Goal: Register for event/course

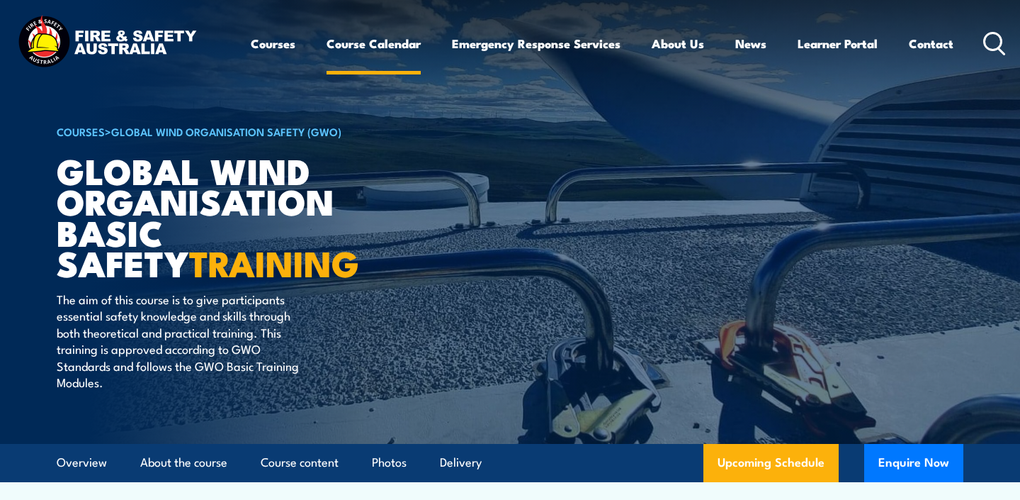
click at [386, 42] on link "Course Calendar" at bounding box center [374, 44] width 94 height 38
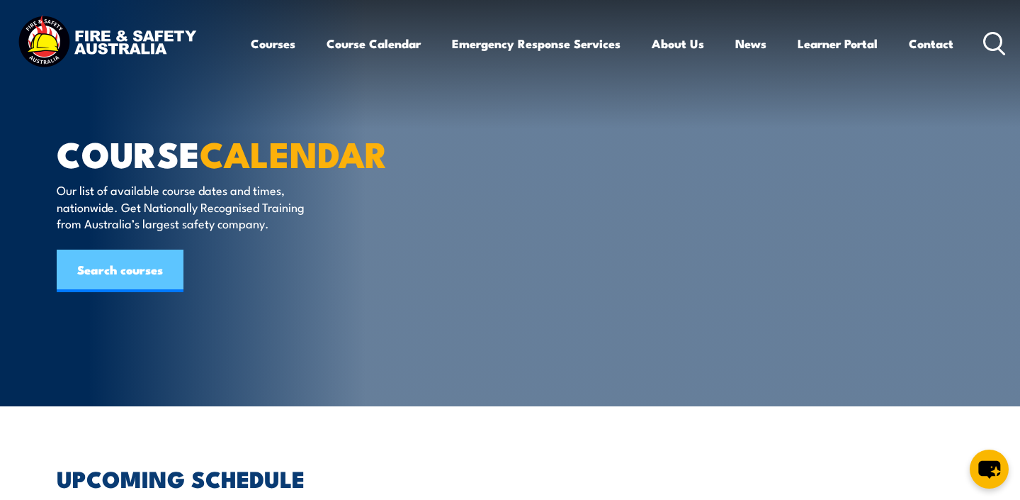
click at [146, 258] on link "Search courses" at bounding box center [120, 270] width 127 height 43
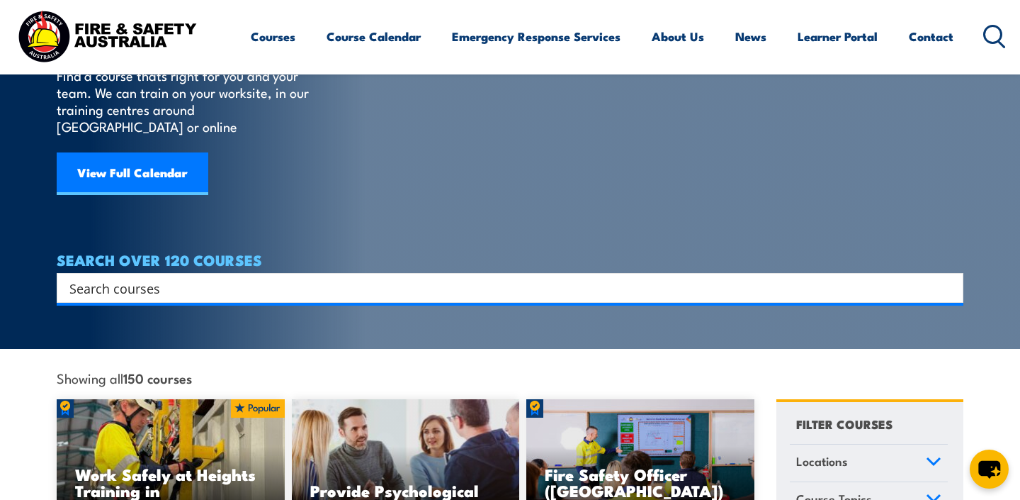
scroll to position [118, 0]
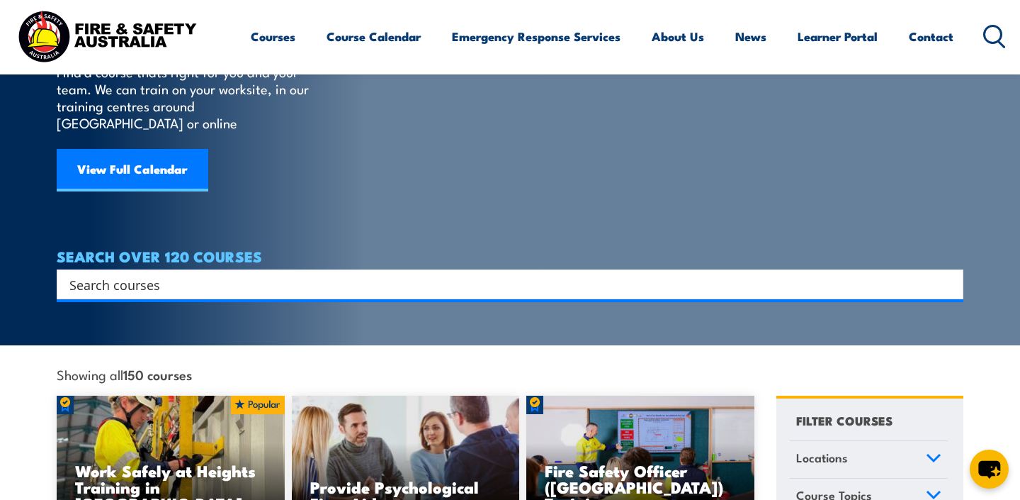
click at [460, 269] on div "Search" at bounding box center [510, 284] width 907 height 30
click at [421, 276] on input "Search input" at bounding box center [500, 284] width 863 height 21
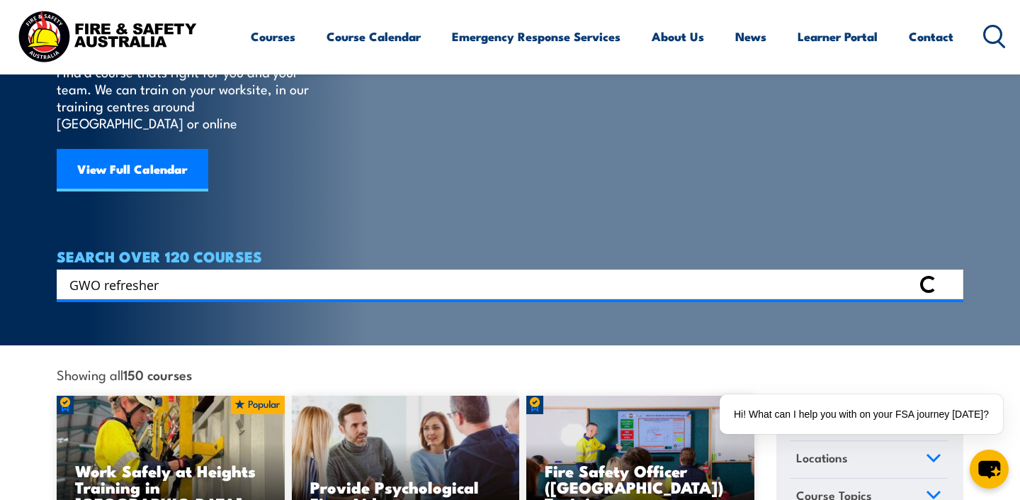
type input "GWO refresher"
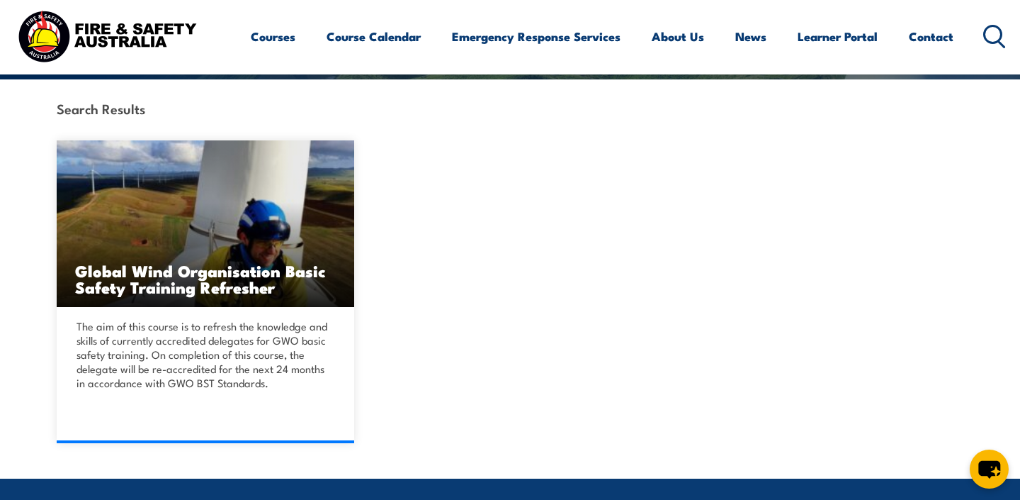
scroll to position [376, 0]
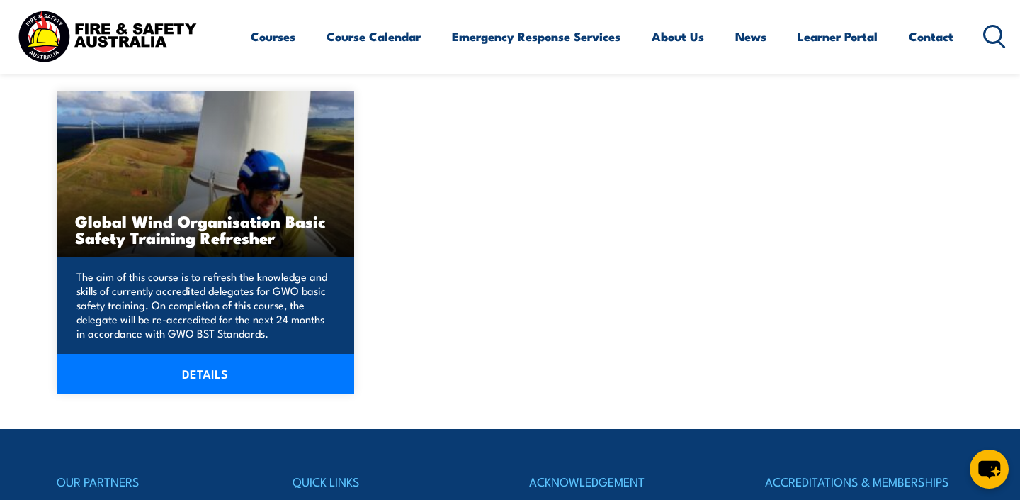
click at [130, 280] on p "The aim of this course is to refresh the knowledge and skills of currently accr…" at bounding box center [204, 304] width 254 height 71
click at [196, 370] on link "DETAILS" at bounding box center [206, 374] width 298 height 40
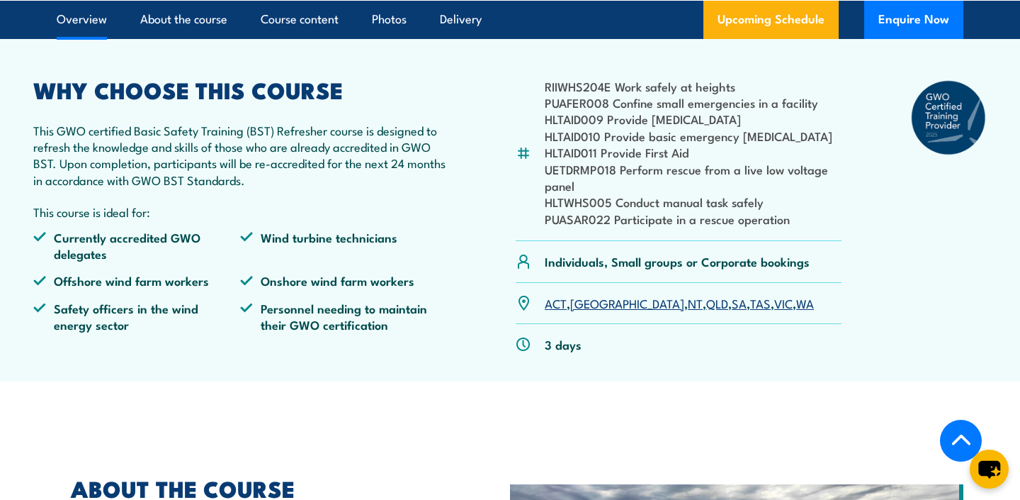
scroll to position [459, 0]
click at [732, 310] on link "SA" at bounding box center [739, 301] width 15 height 17
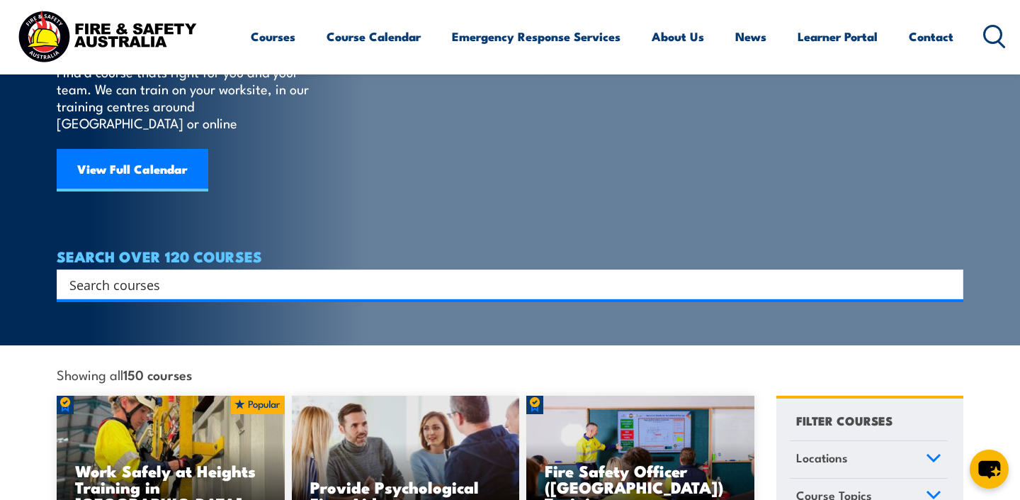
click at [181, 274] on input "Search input" at bounding box center [500, 284] width 863 height 21
type input "GWO basic"
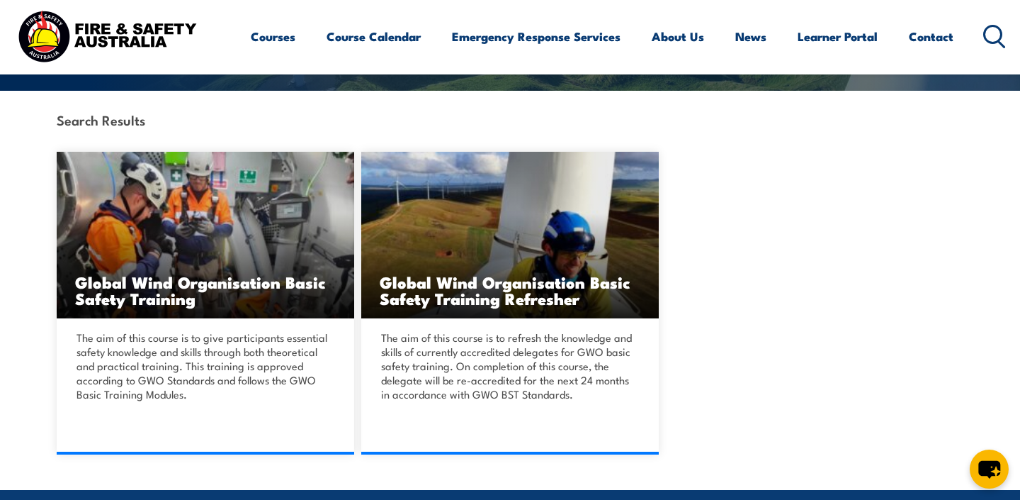
scroll to position [316, 0]
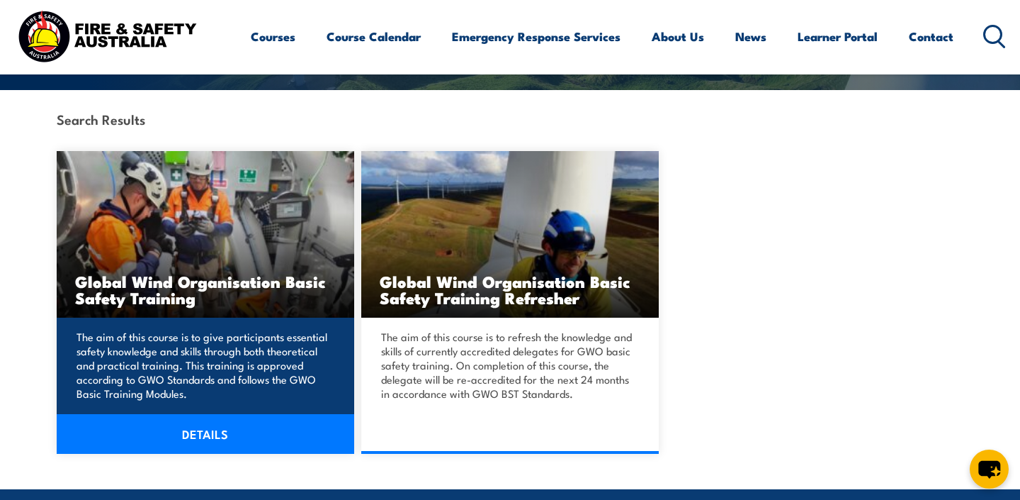
click at [168, 378] on p "The aim of this course is to give participants essential safety knowledge and s…" at bounding box center [204, 365] width 254 height 71
click at [172, 434] on link "DETAILS" at bounding box center [206, 434] width 298 height 40
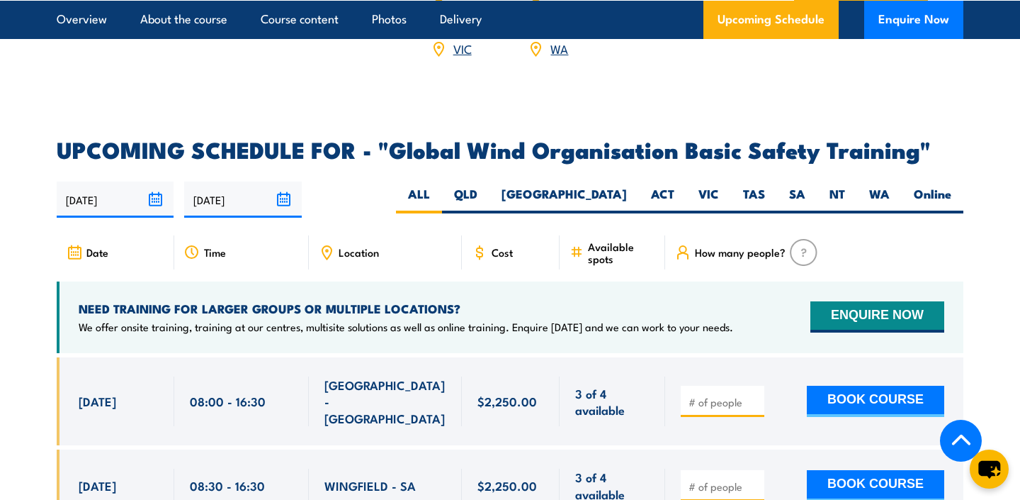
scroll to position [2206, 0]
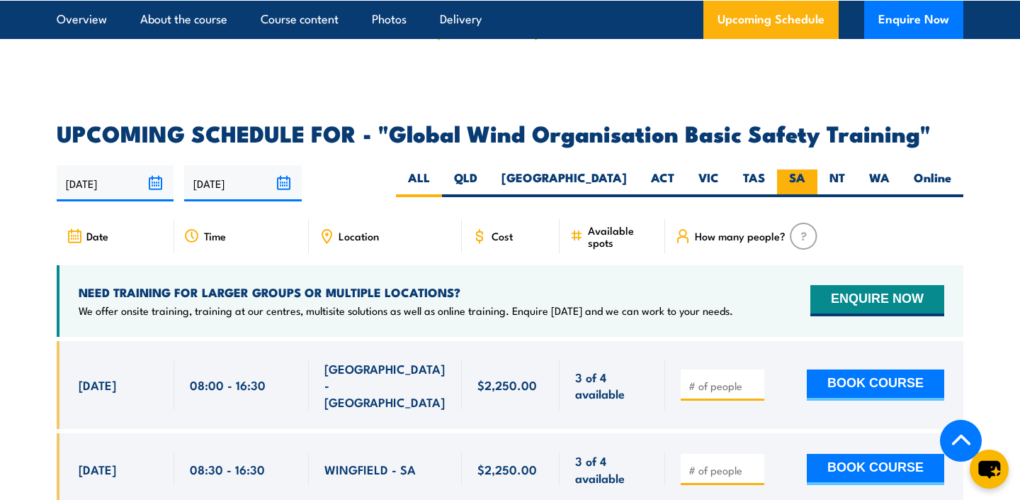
click at [789, 169] on label "SA" at bounding box center [797, 183] width 40 height 28
click at [806, 169] on input "SA" at bounding box center [810, 173] width 9 height 9
radio input "true"
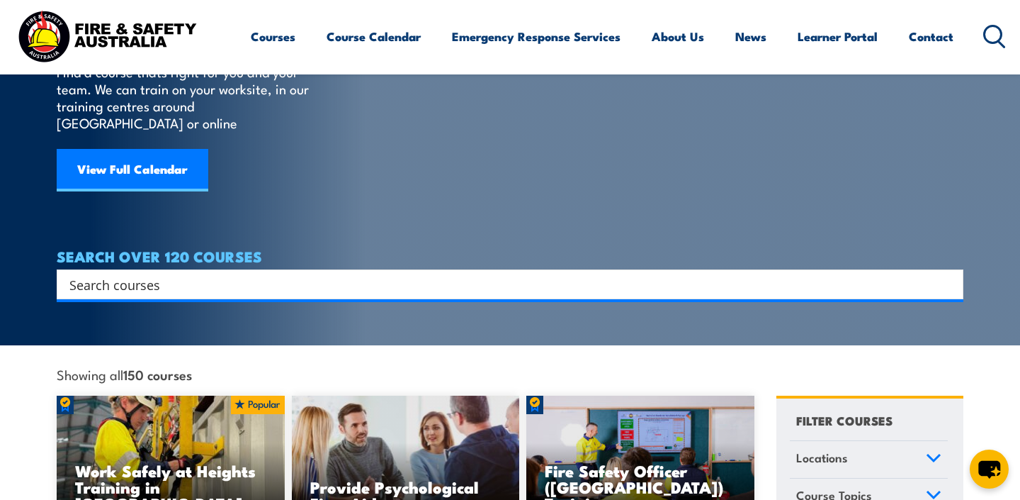
click at [130, 274] on input "Search input" at bounding box center [500, 284] width 863 height 21
type input "GWO"
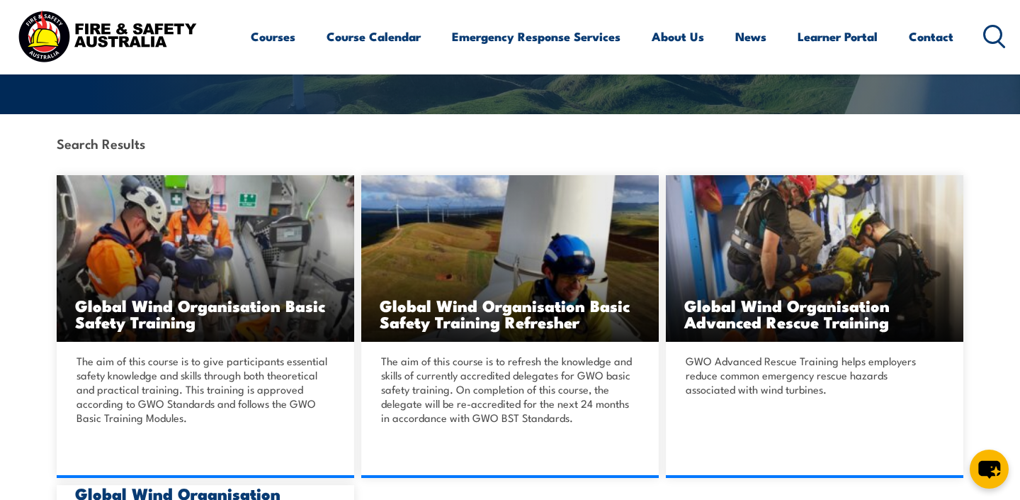
scroll to position [306, 0]
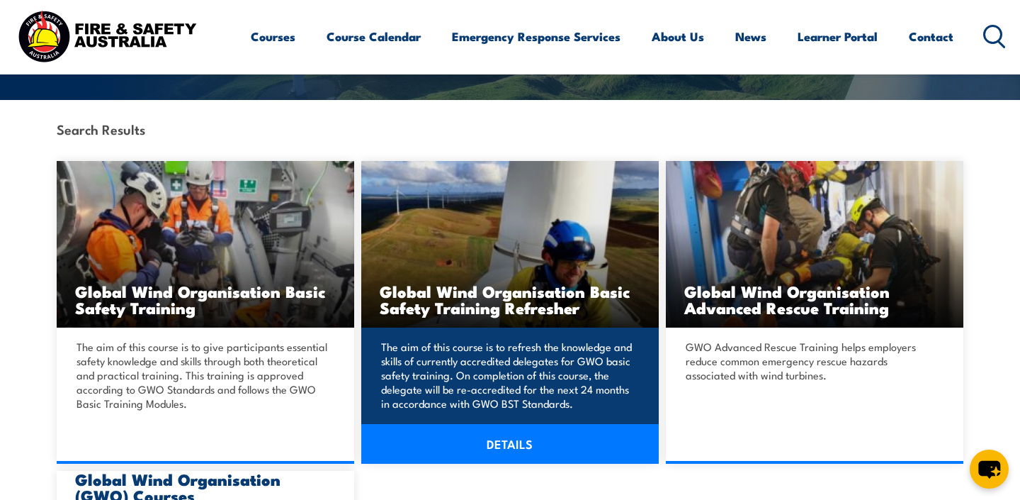
click at [451, 365] on p "The aim of this course is to refresh the knowledge and skills of currently accr…" at bounding box center [508, 374] width 254 height 71
click at [459, 444] on link "DETAILS" at bounding box center [510, 444] width 298 height 40
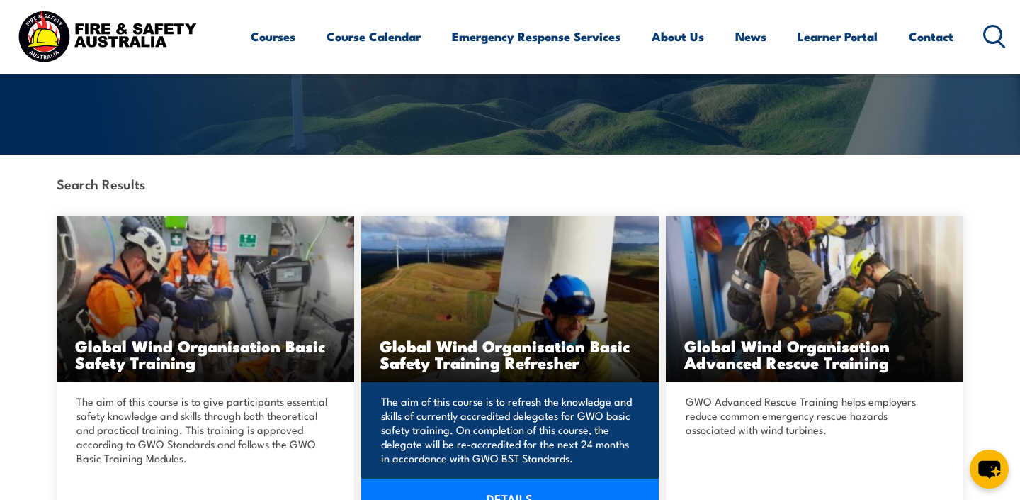
scroll to position [247, 0]
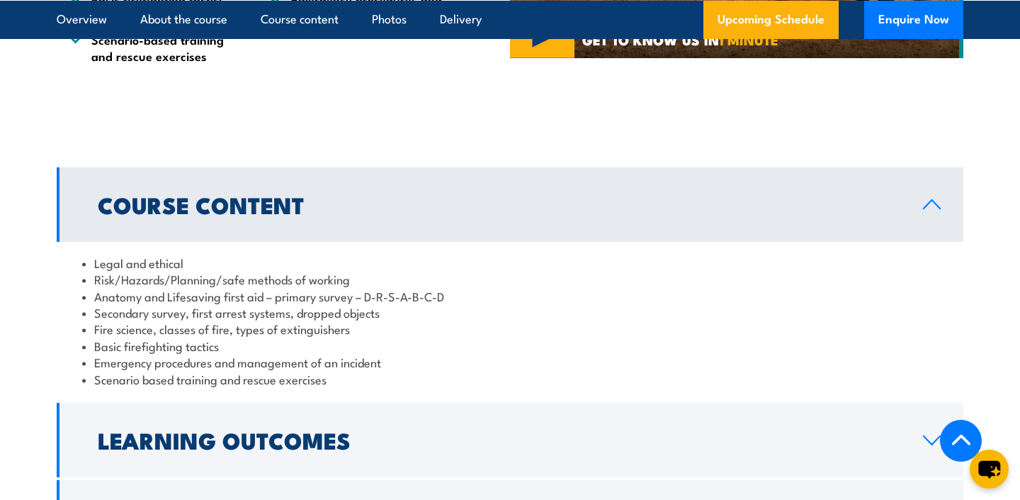
scroll to position [1088, 0]
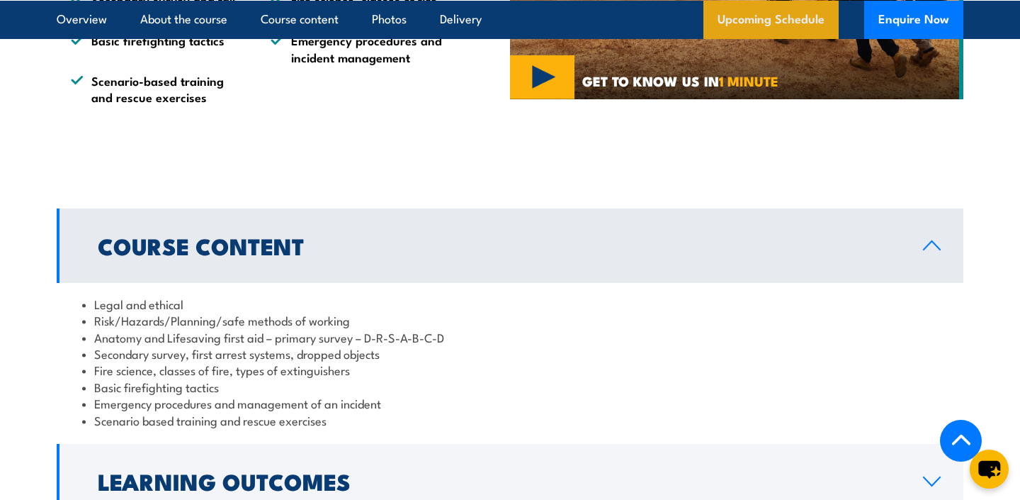
click at [787, 21] on link "Upcoming Schedule" at bounding box center [771, 19] width 135 height 38
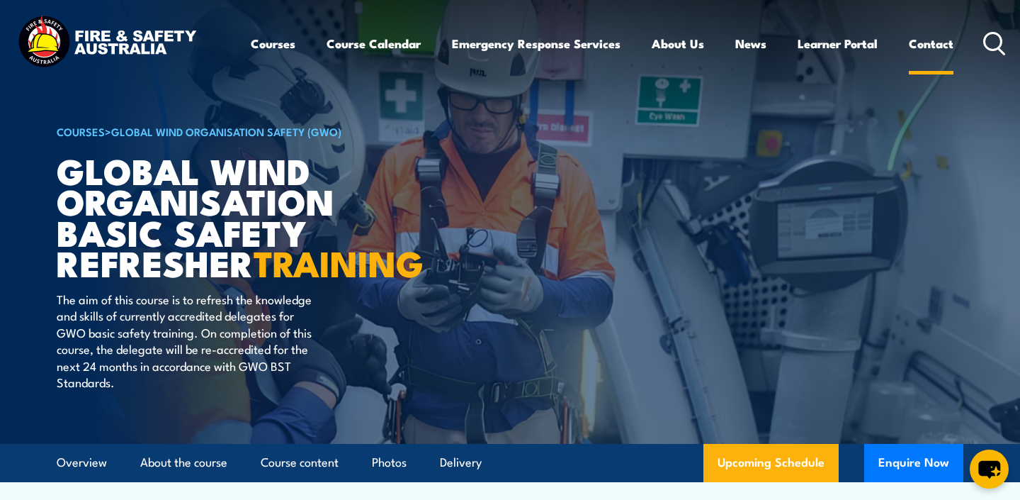
click at [930, 50] on link "Contact" at bounding box center [931, 44] width 45 height 38
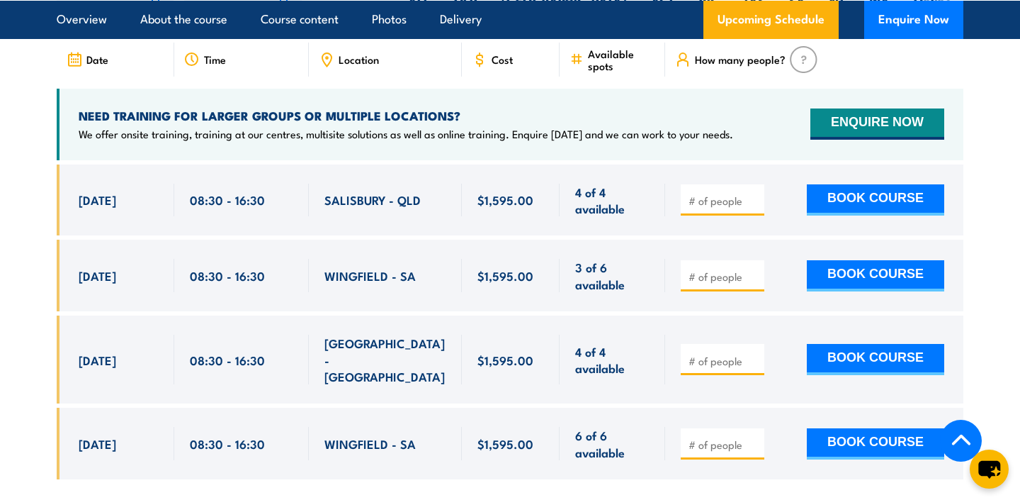
scroll to position [2385, 0]
